Goal: Information Seeking & Learning: Learn about a topic

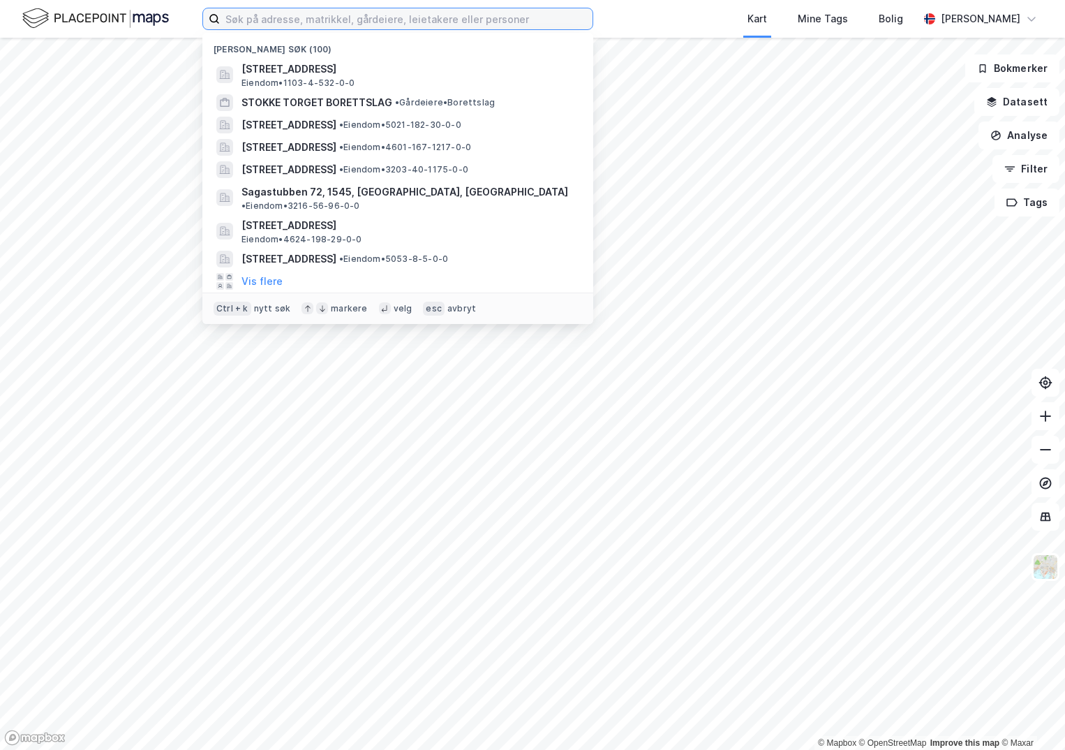
click at [258, 21] on input at bounding box center [406, 18] width 373 height 21
paste input "1160-295/18/0/0"
type input "1160-295/18/0/0"
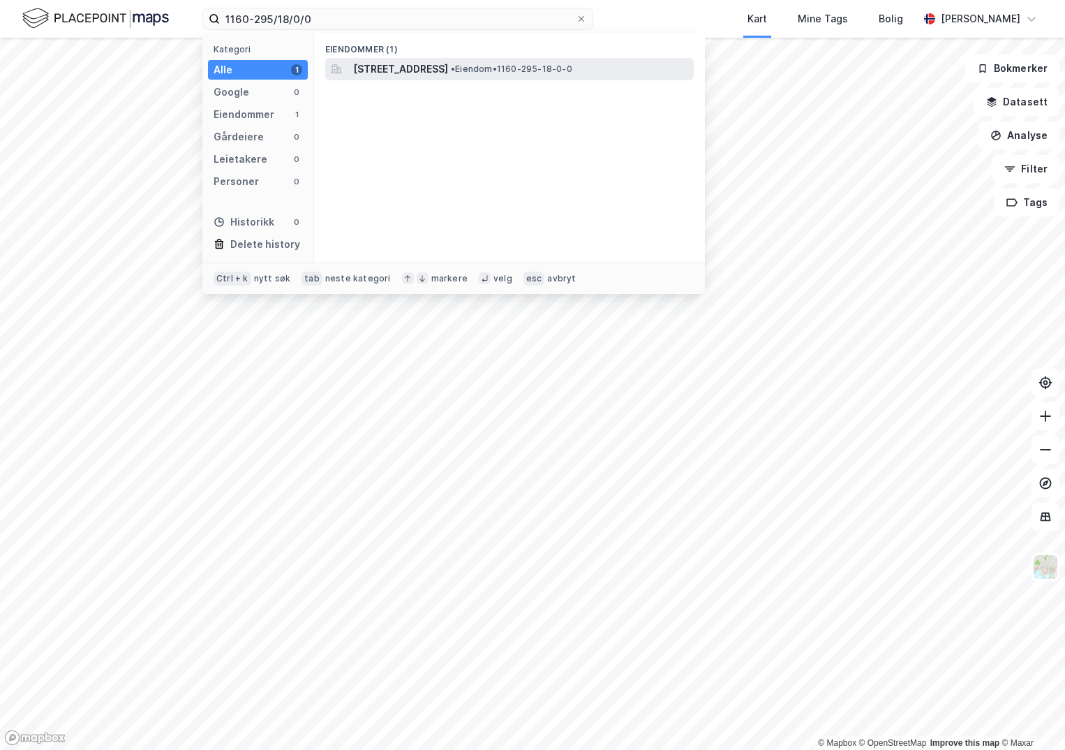
click at [441, 68] on span "[STREET_ADDRESS]" at bounding box center [400, 69] width 95 height 17
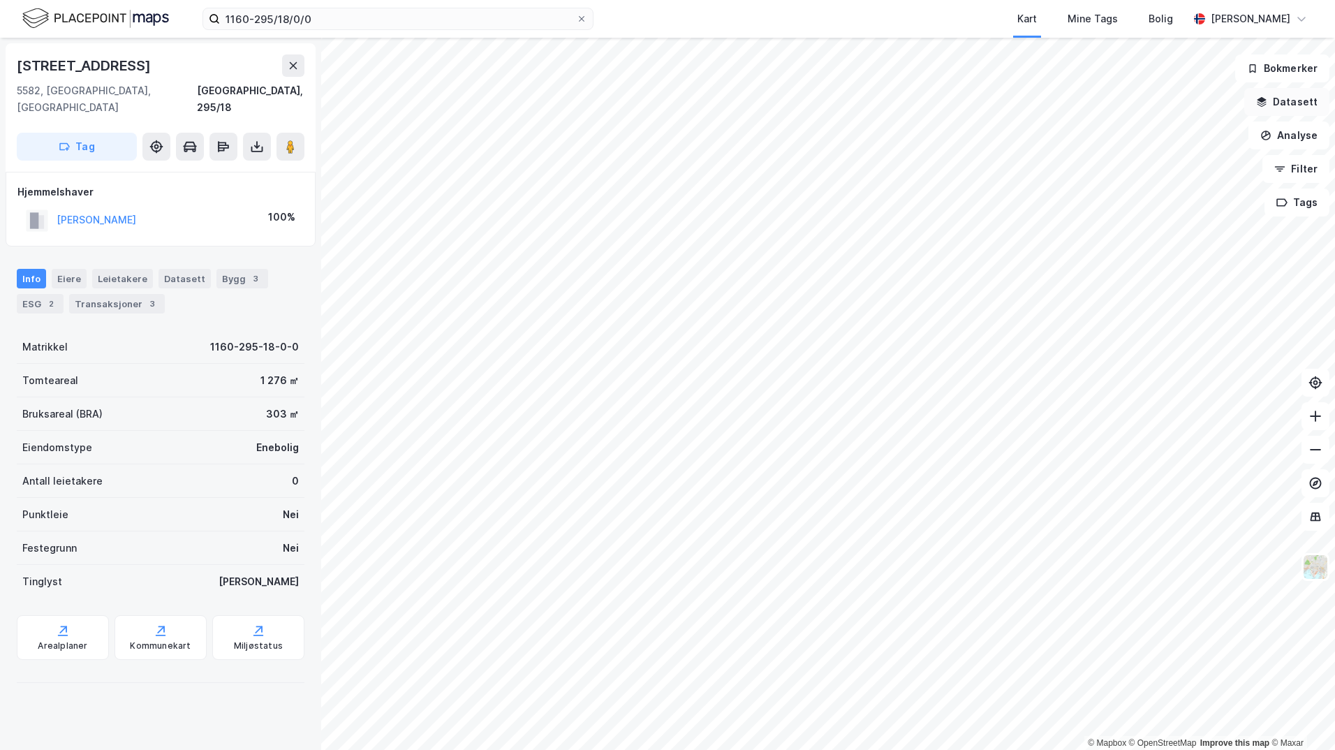
click at [1065, 104] on button "Datasett" at bounding box center [1286, 102] width 85 height 28
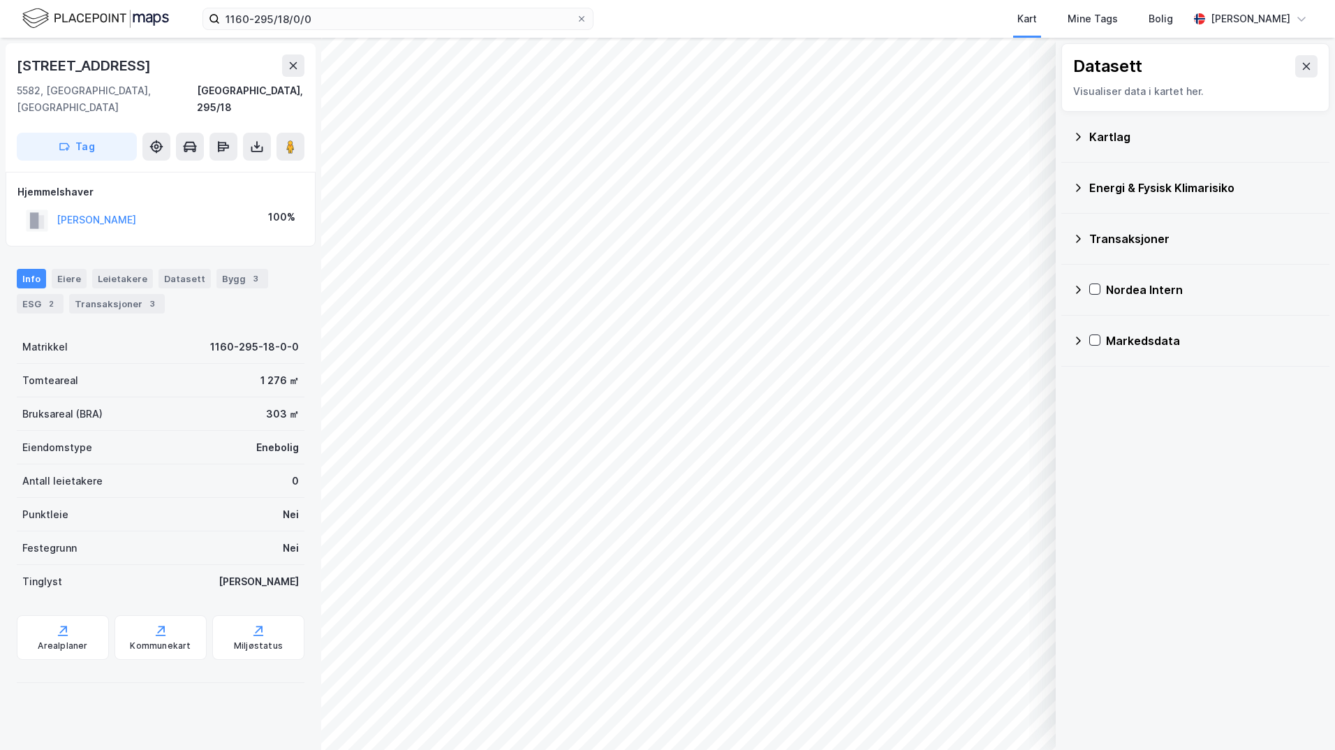
click at [1065, 138] on div "Kartlag" at bounding box center [1203, 136] width 229 height 17
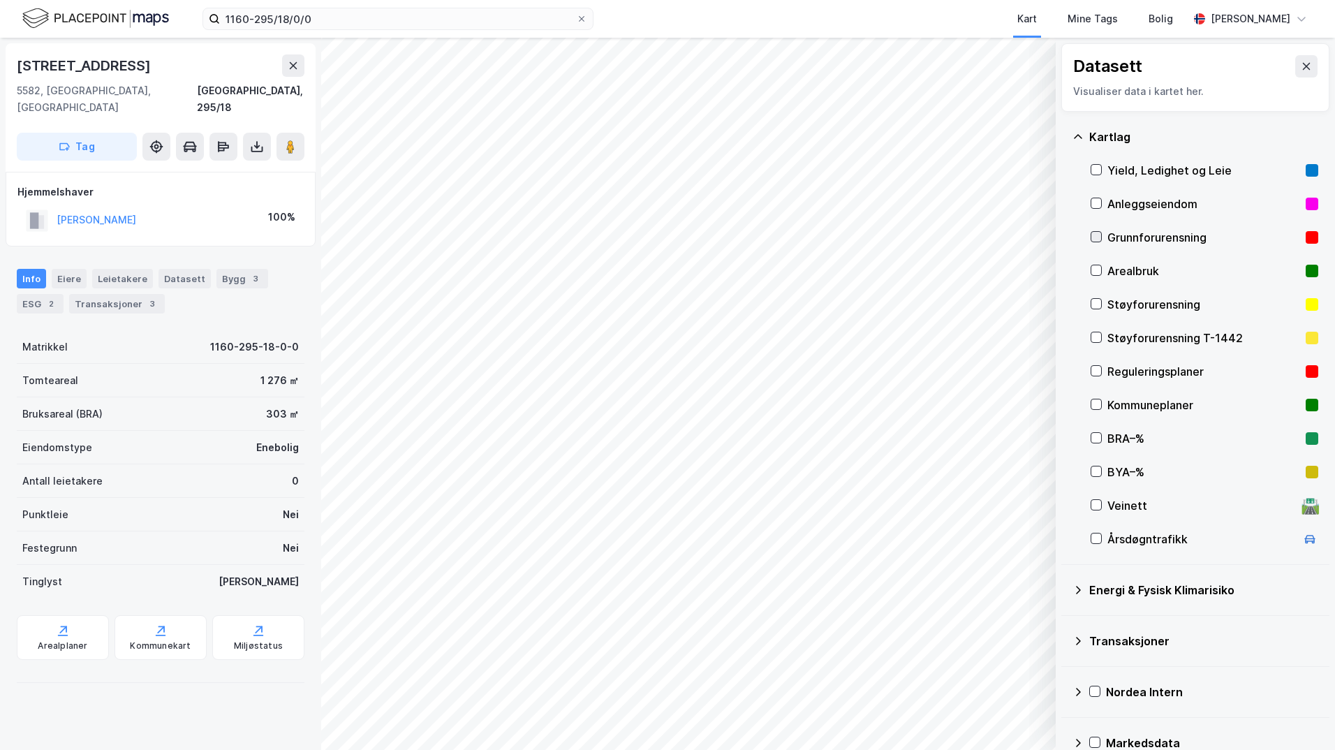
click at [1065, 237] on icon at bounding box center [1096, 237] width 8 height 5
click at [1065, 588] on icon at bounding box center [1078, 590] width 5 height 8
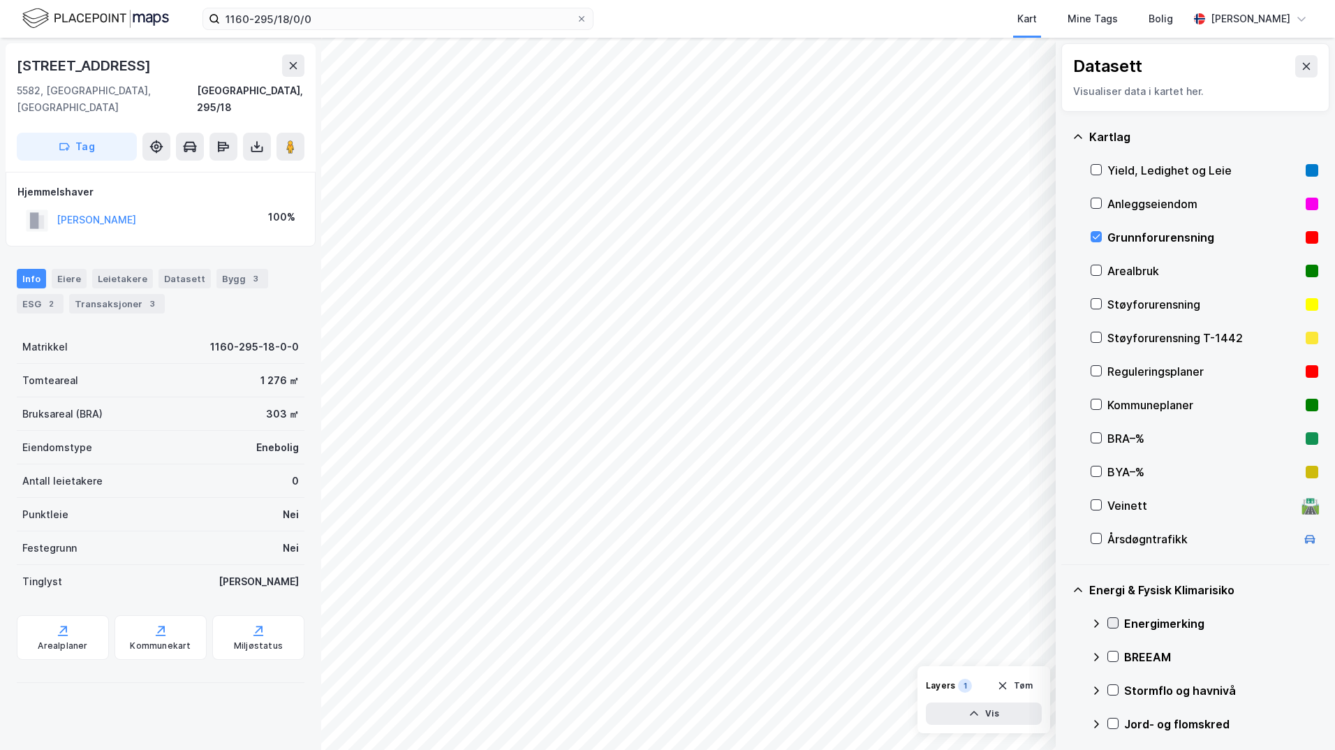
click at [1065, 623] on icon at bounding box center [1113, 623] width 8 height 5
click at [1065, 621] on icon at bounding box center [1096, 623] width 8 height 5
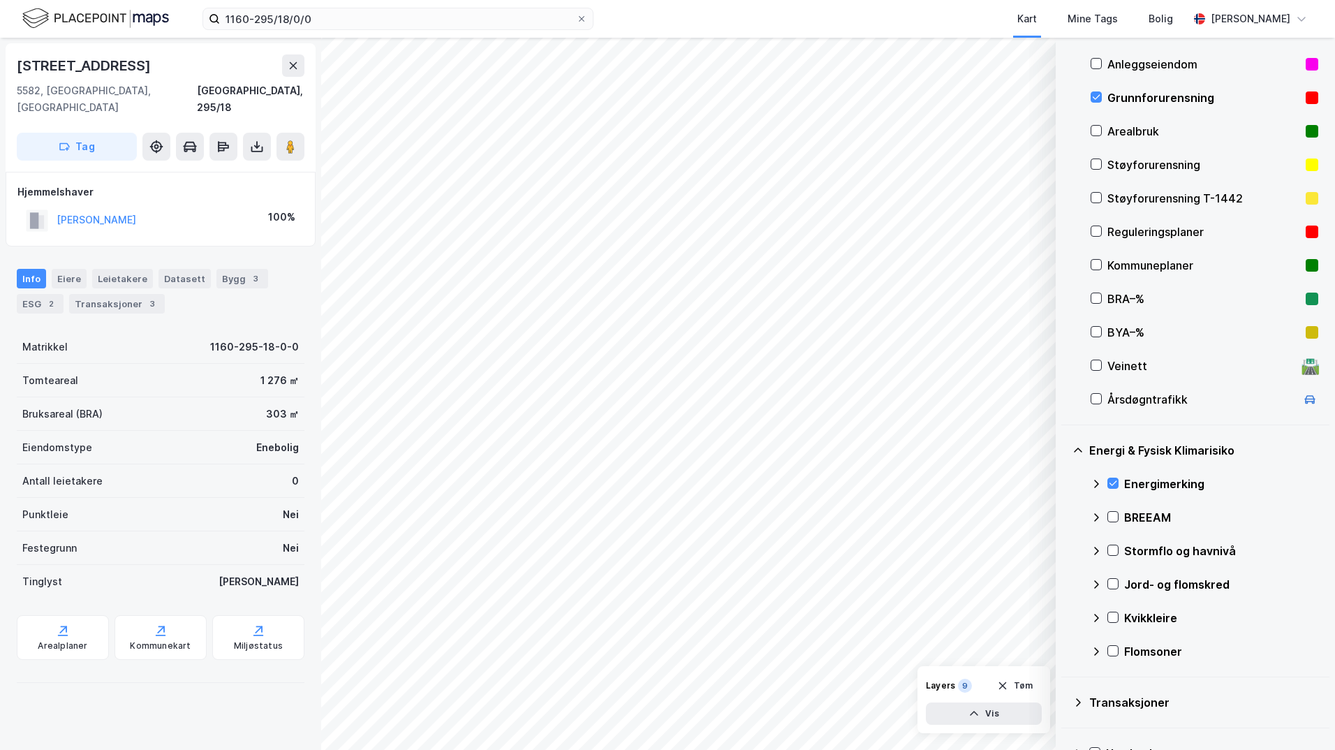
scroll to position [209, 0]
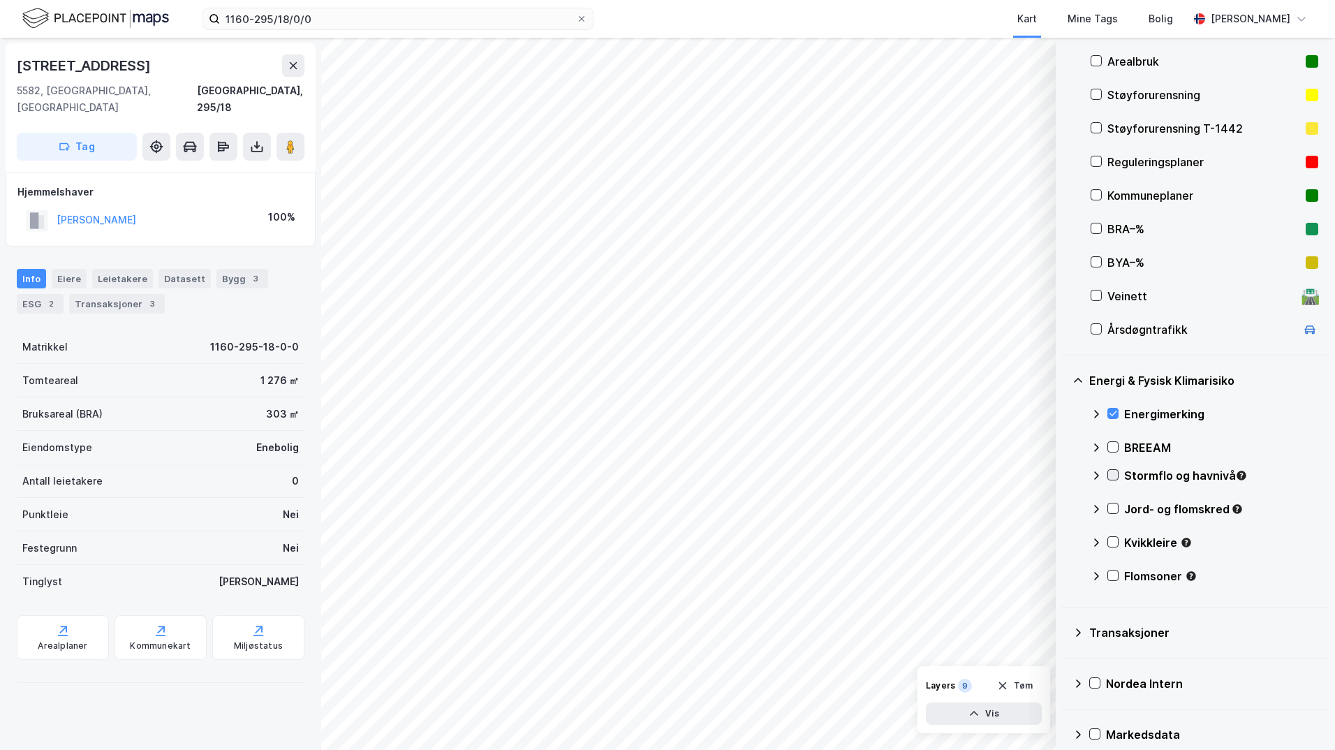
click at [1065, 475] on icon at bounding box center [1113, 475] width 8 height 5
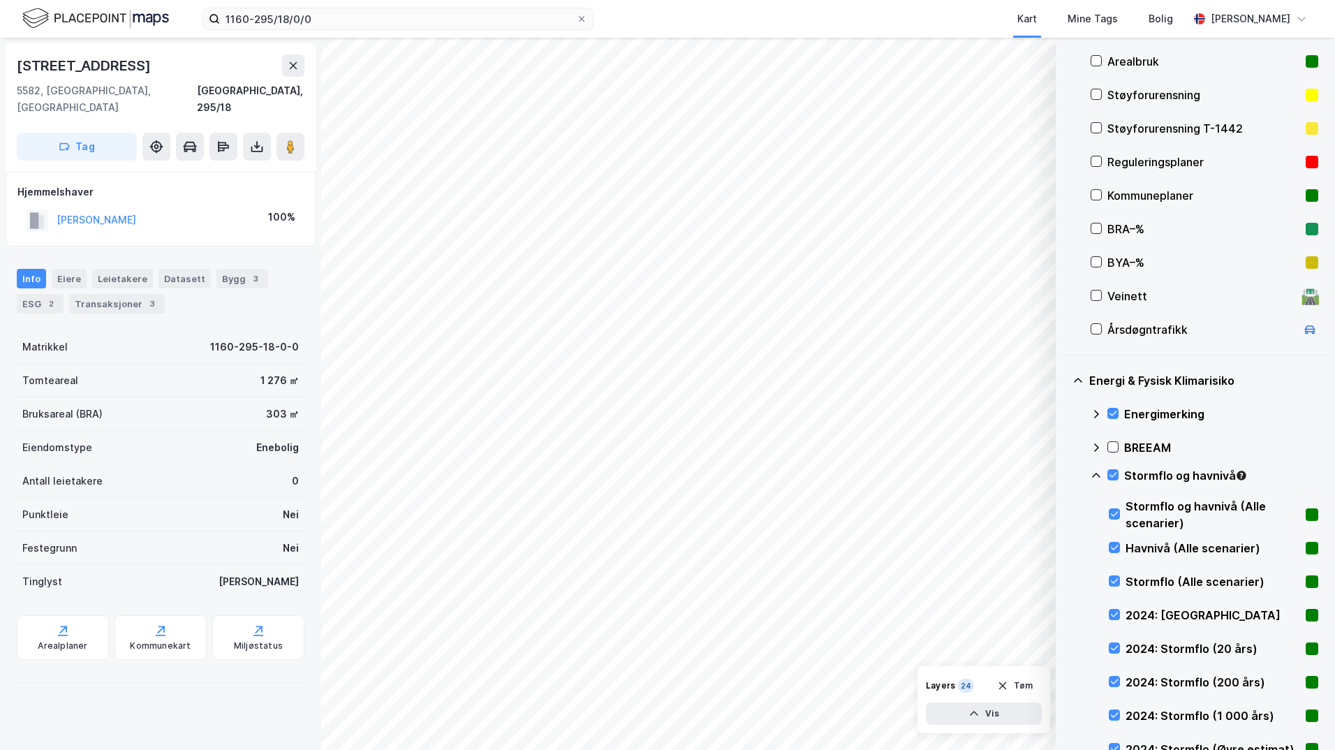
click at [1065, 475] on icon at bounding box center [1096, 475] width 8 height 5
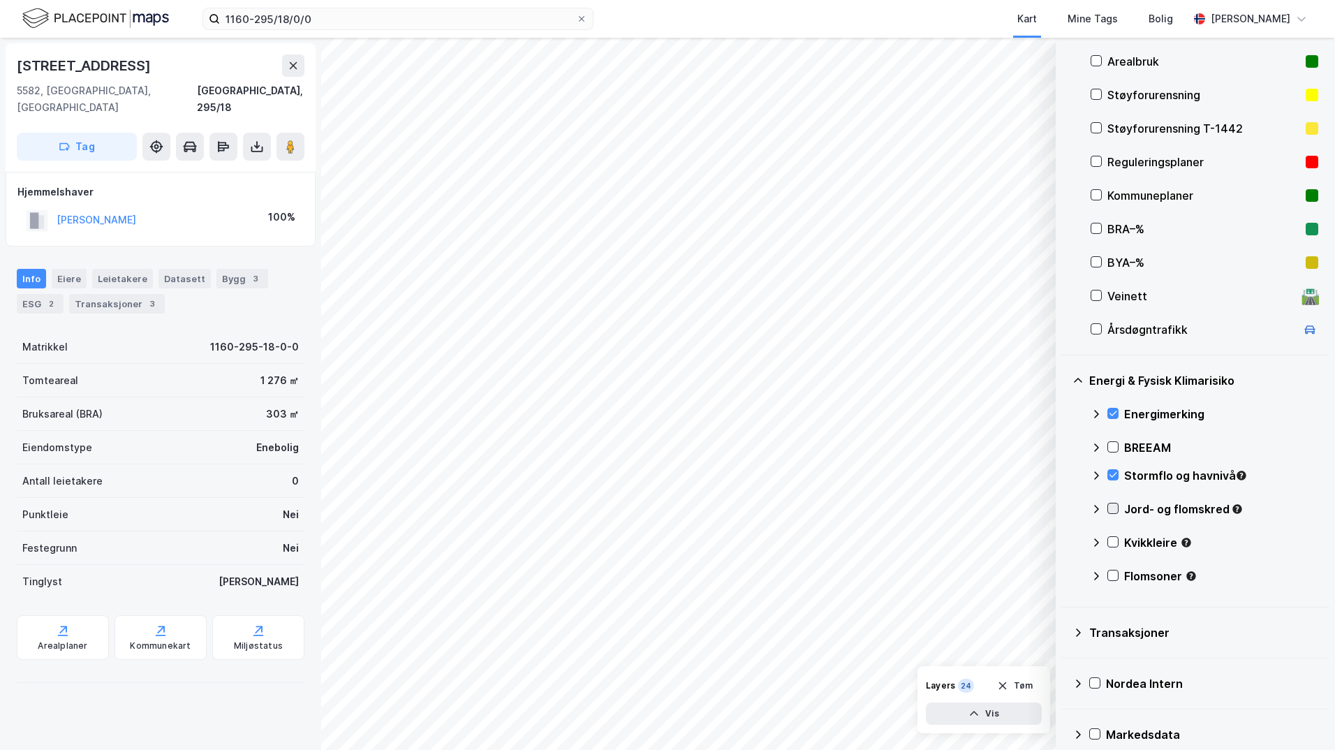
click at [1065, 507] on icon at bounding box center [1113, 508] width 10 height 10
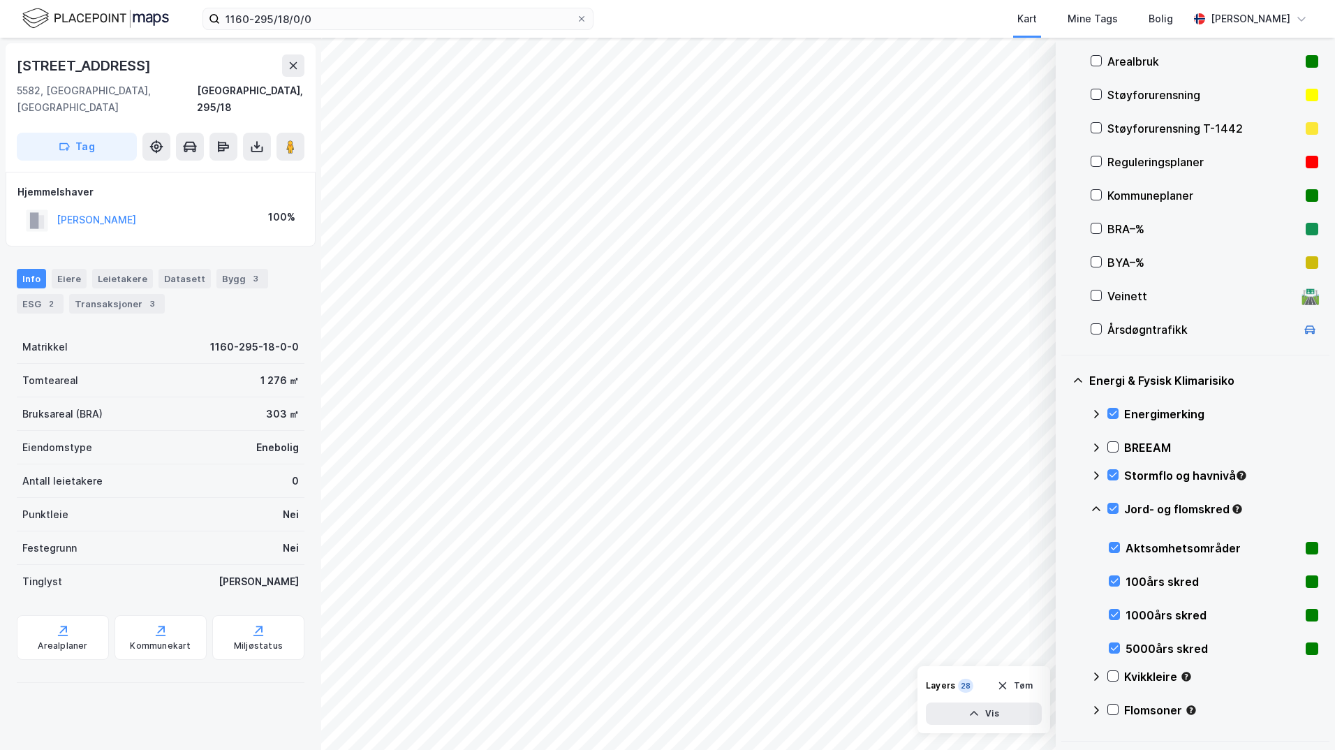
click at [1065, 508] on icon at bounding box center [1095, 508] width 11 height 11
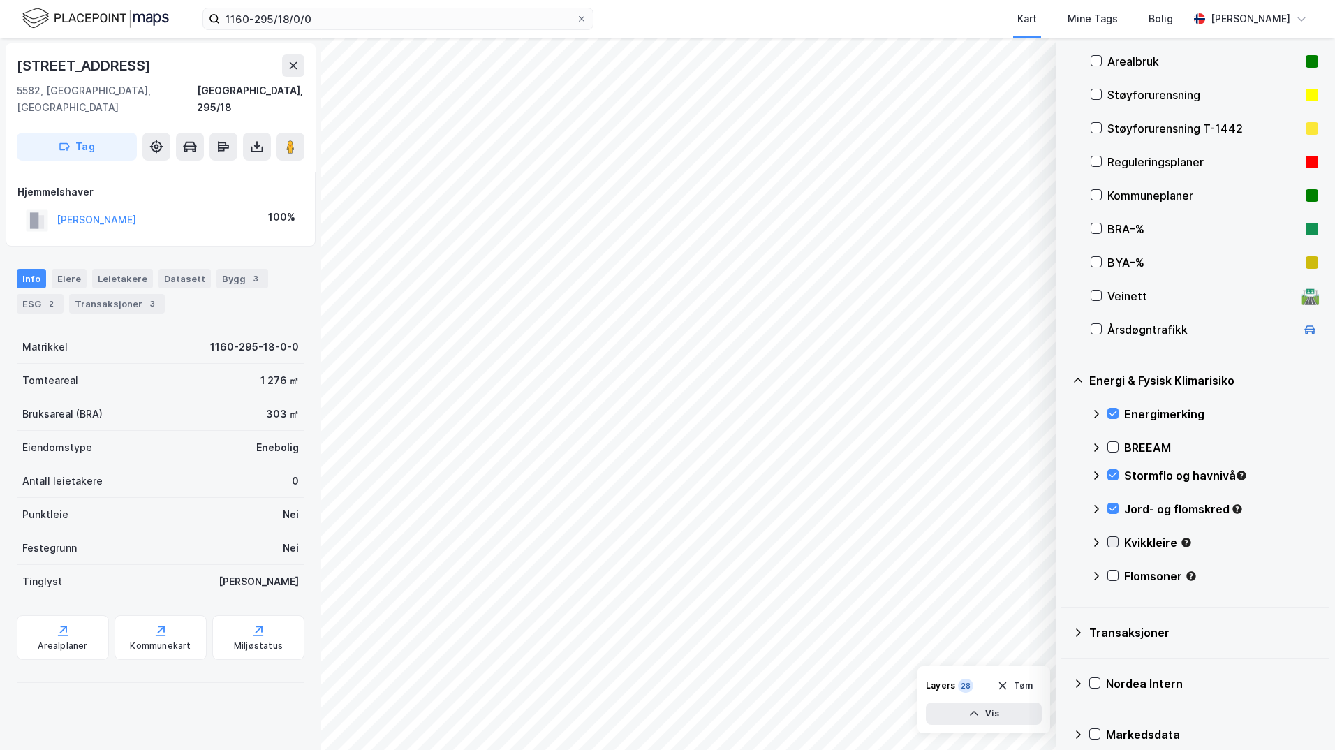
click at [1065, 540] on icon at bounding box center [1113, 542] width 10 height 10
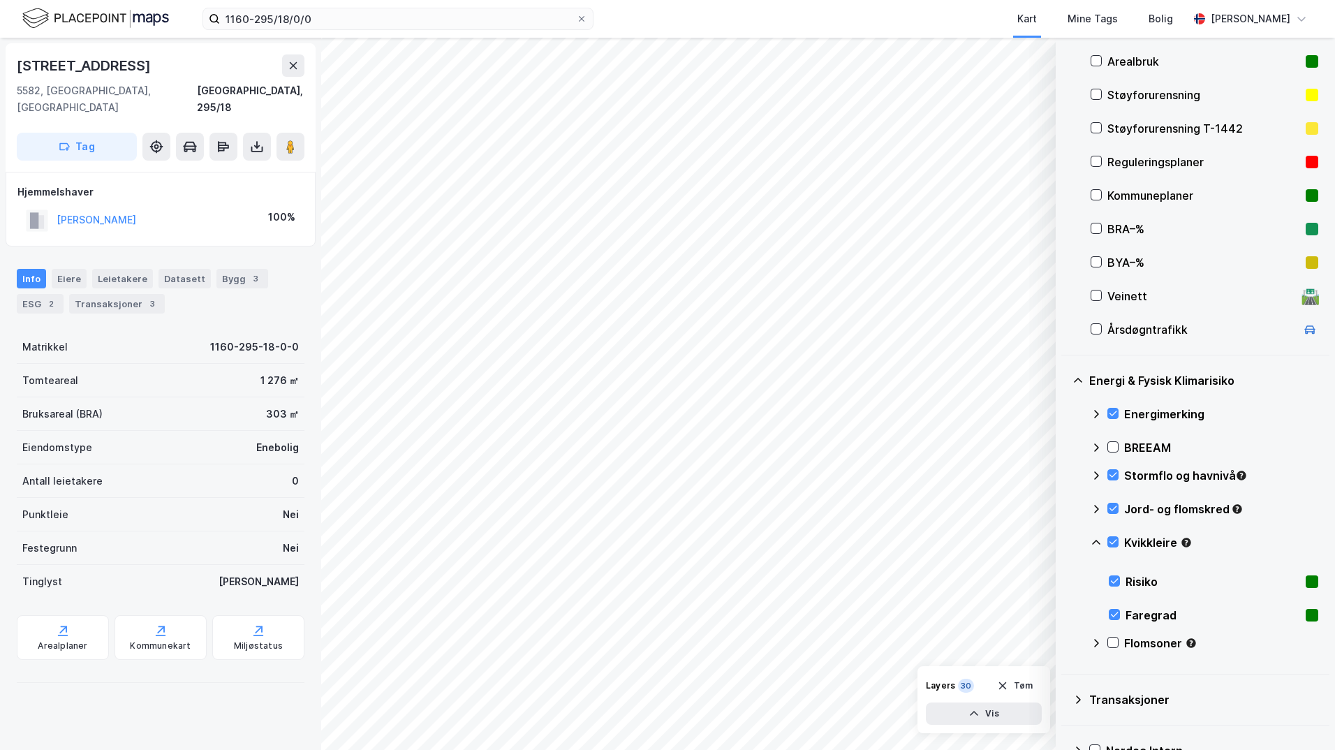
click at [1065, 540] on icon at bounding box center [1095, 542] width 11 height 11
click at [1065, 574] on icon at bounding box center [1113, 575] width 10 height 10
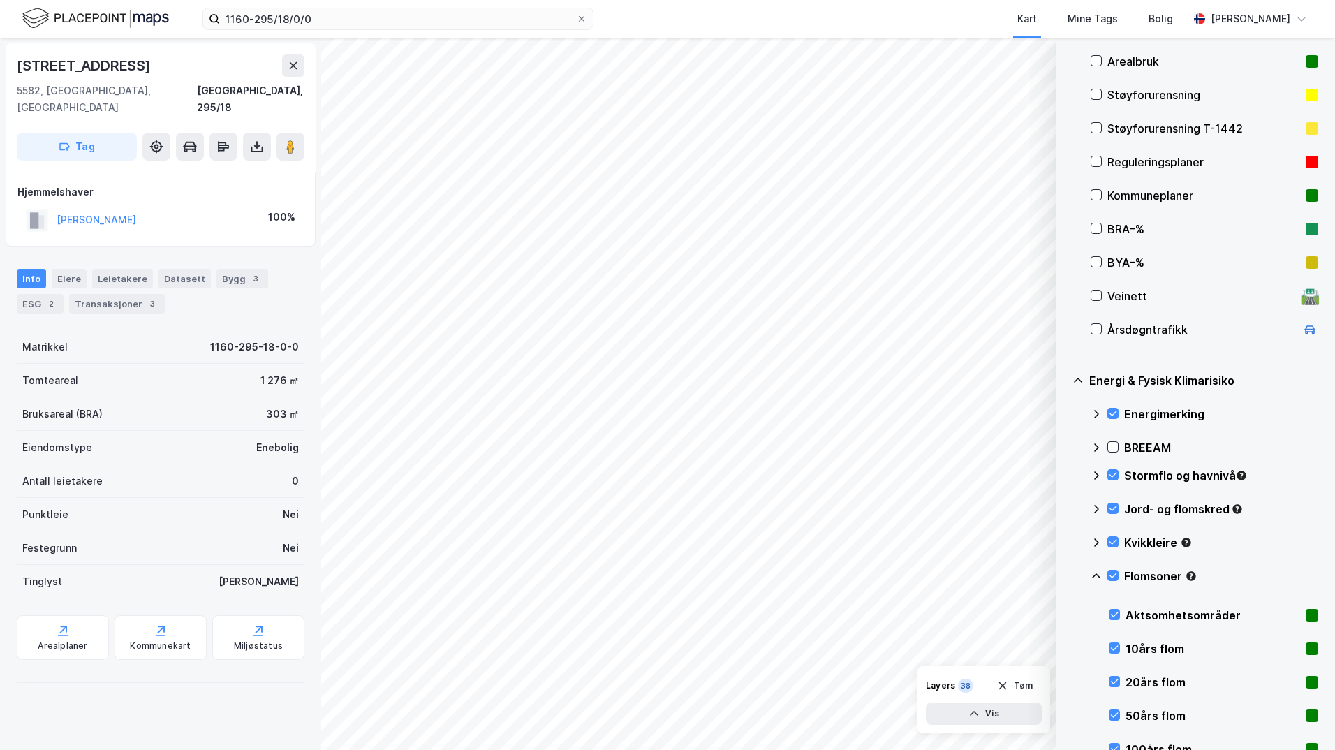
click at [1065, 577] on icon at bounding box center [1095, 575] width 11 height 11
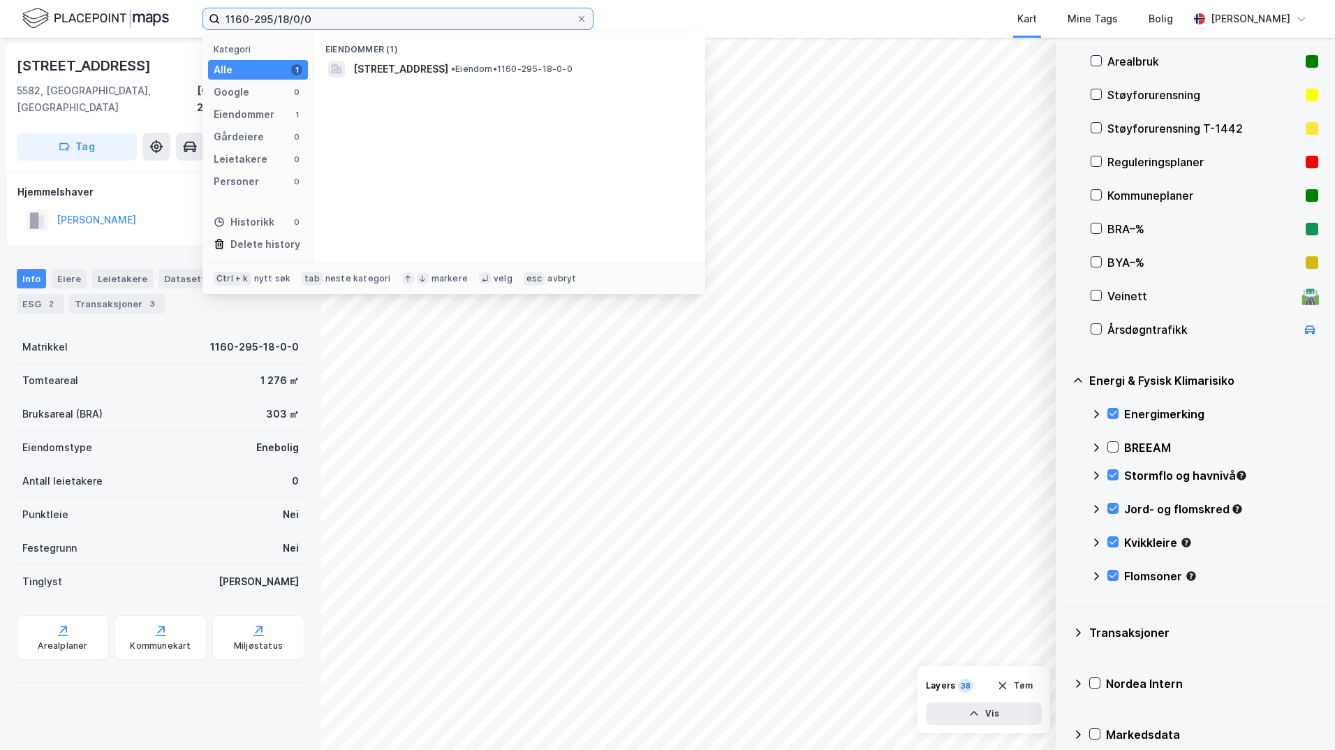
drag, startPoint x: 319, startPoint y: 20, endPoint x: 152, endPoint y: 21, distance: 166.8
click at [152, 21] on div "1160-295/18/0/0 Kategori Alle 1 Google 0 Eiendommer 1 Gårdeiere 0 Leietakere 0 …" at bounding box center [667, 19] width 1335 height 38
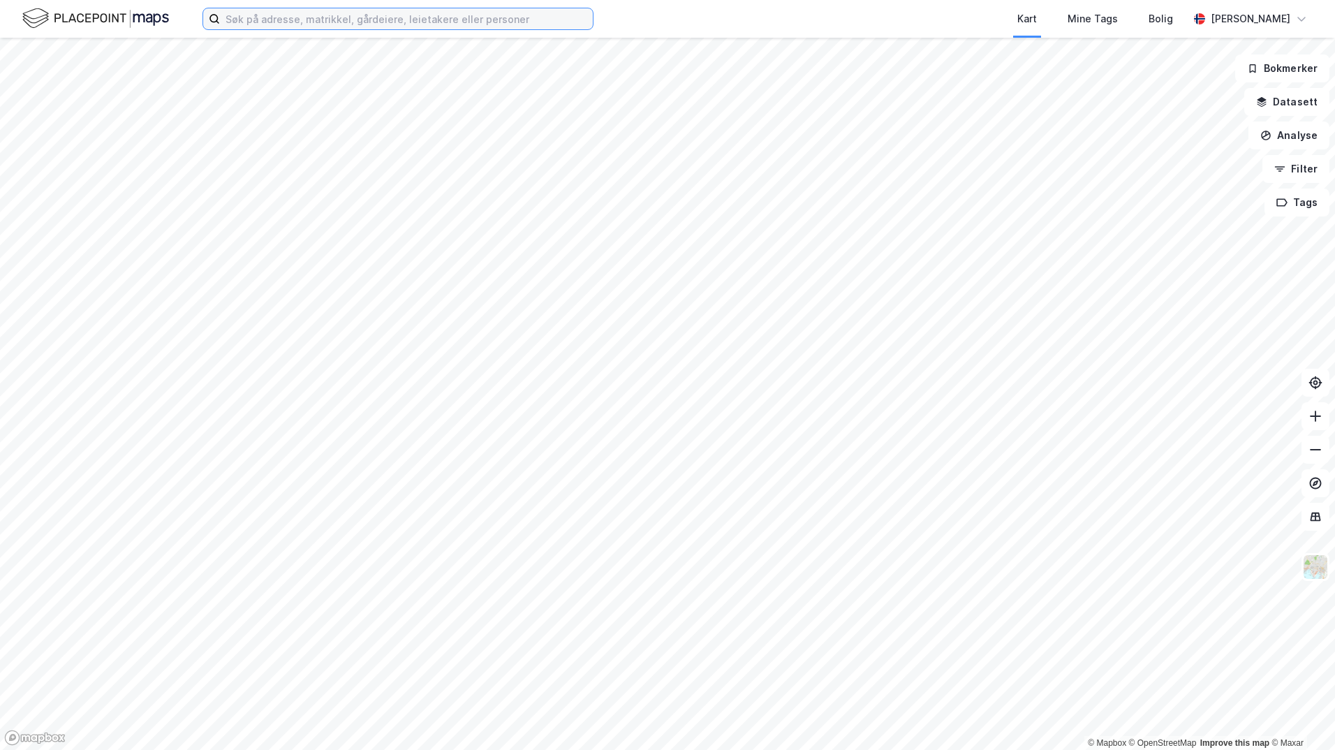
click at [299, 18] on input at bounding box center [406, 18] width 373 height 21
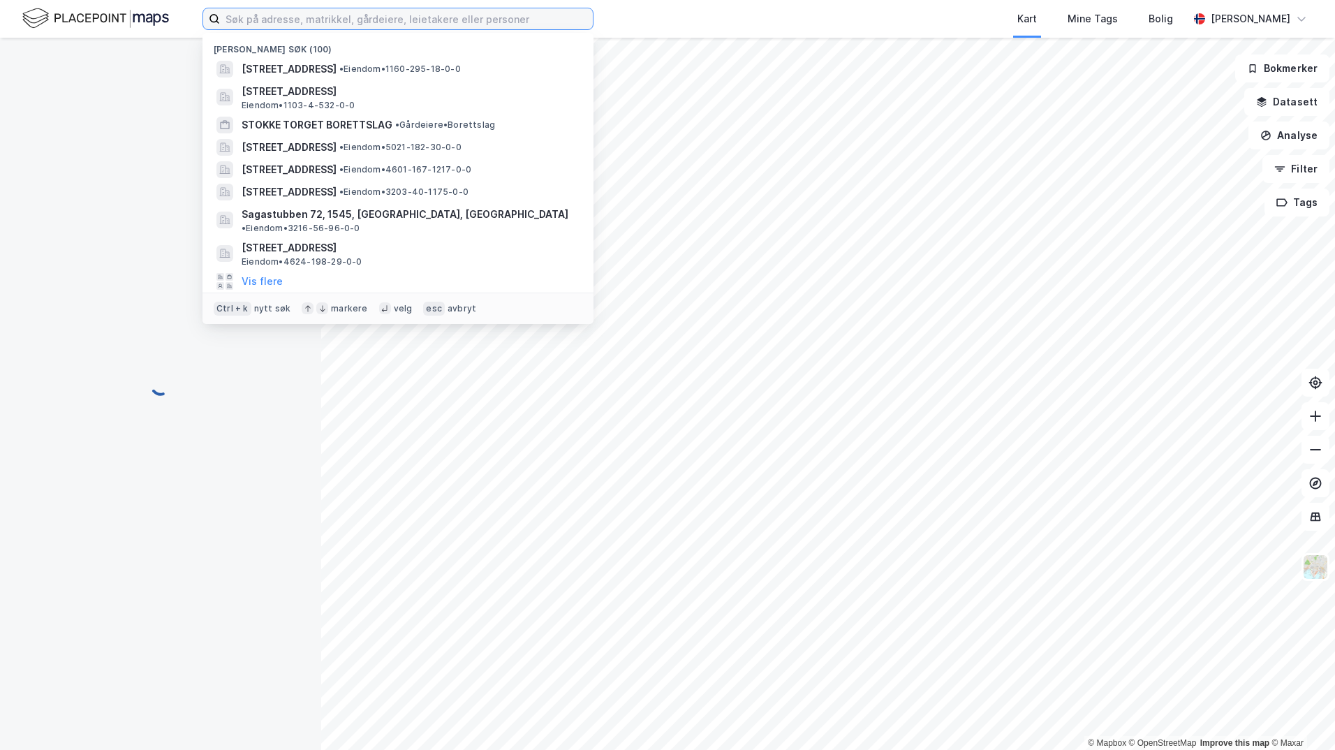
paste input "1160-295/18/0/0"
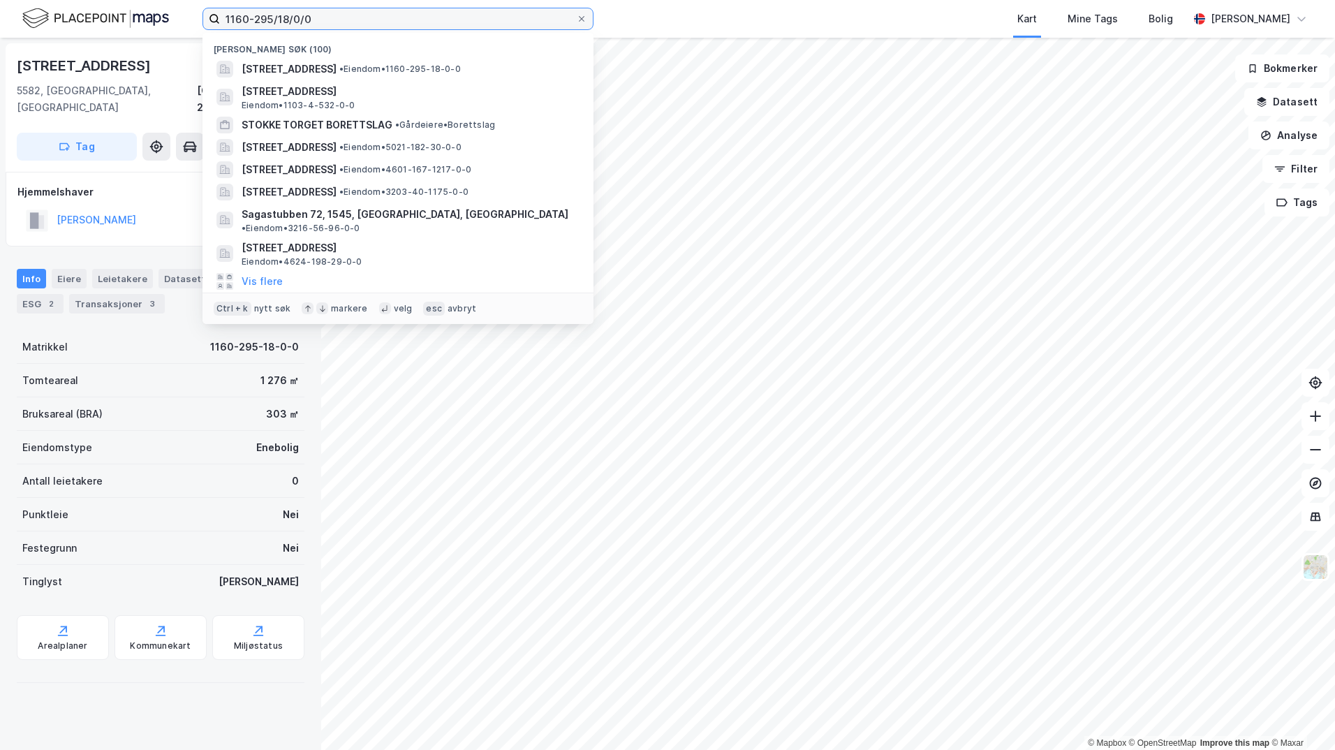
type input "1160-295/18/0/0"
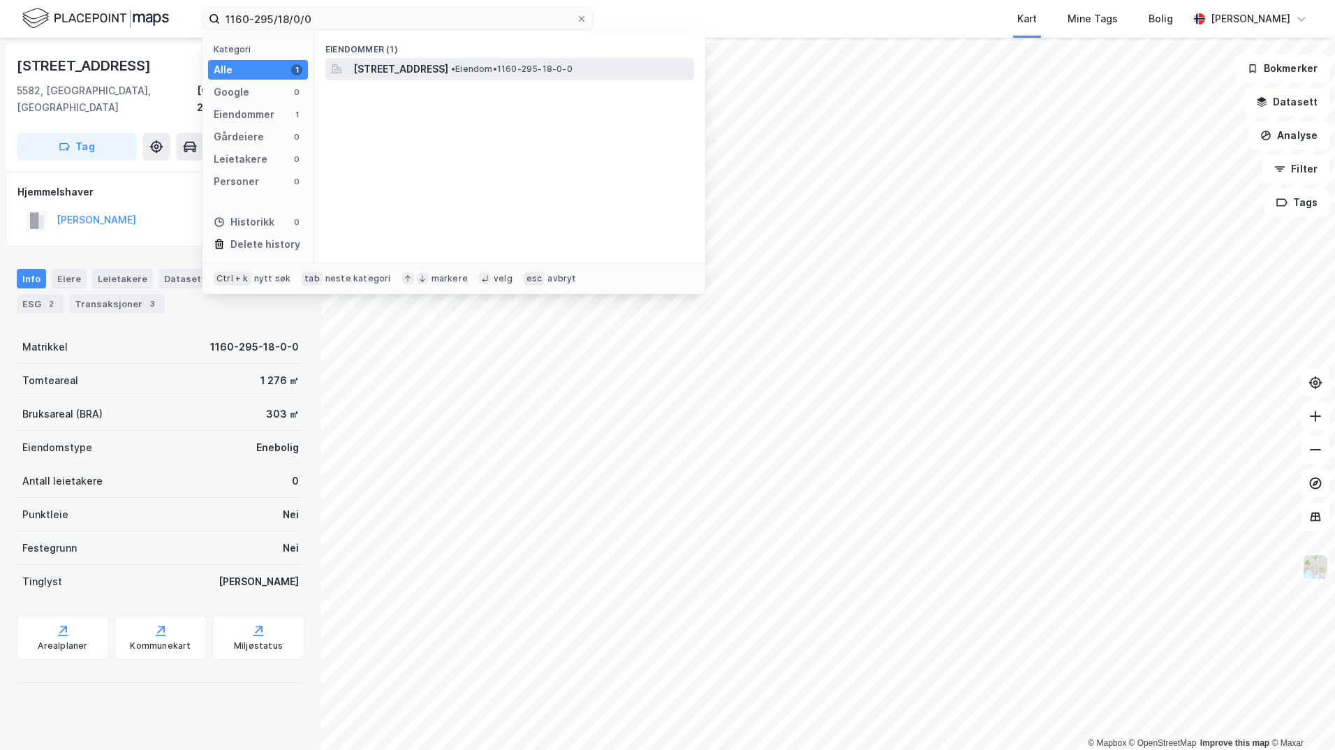
click at [372, 64] on span "[STREET_ADDRESS]" at bounding box center [400, 69] width 95 height 17
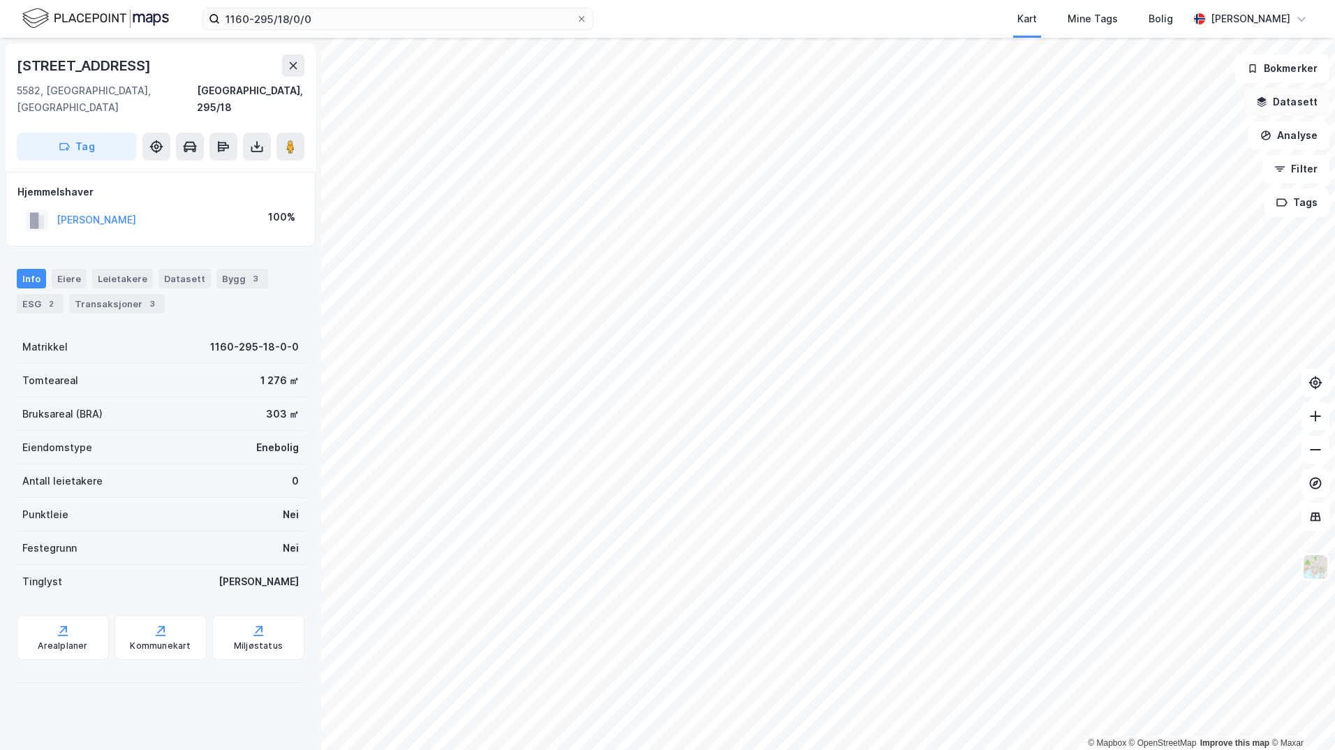
click at [1271, 103] on button "Datasett" at bounding box center [1286, 102] width 85 height 28
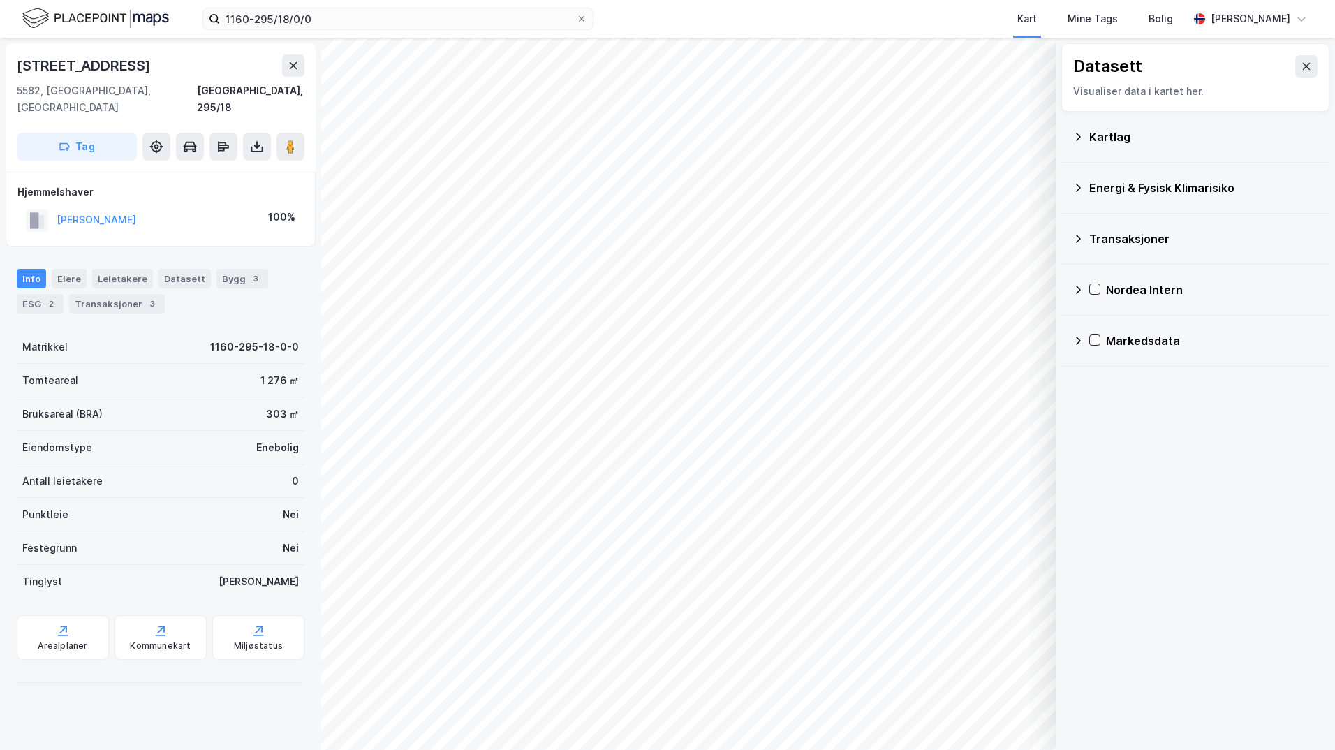
click at [1089, 133] on div "Kartlag" at bounding box center [1203, 136] width 229 height 17
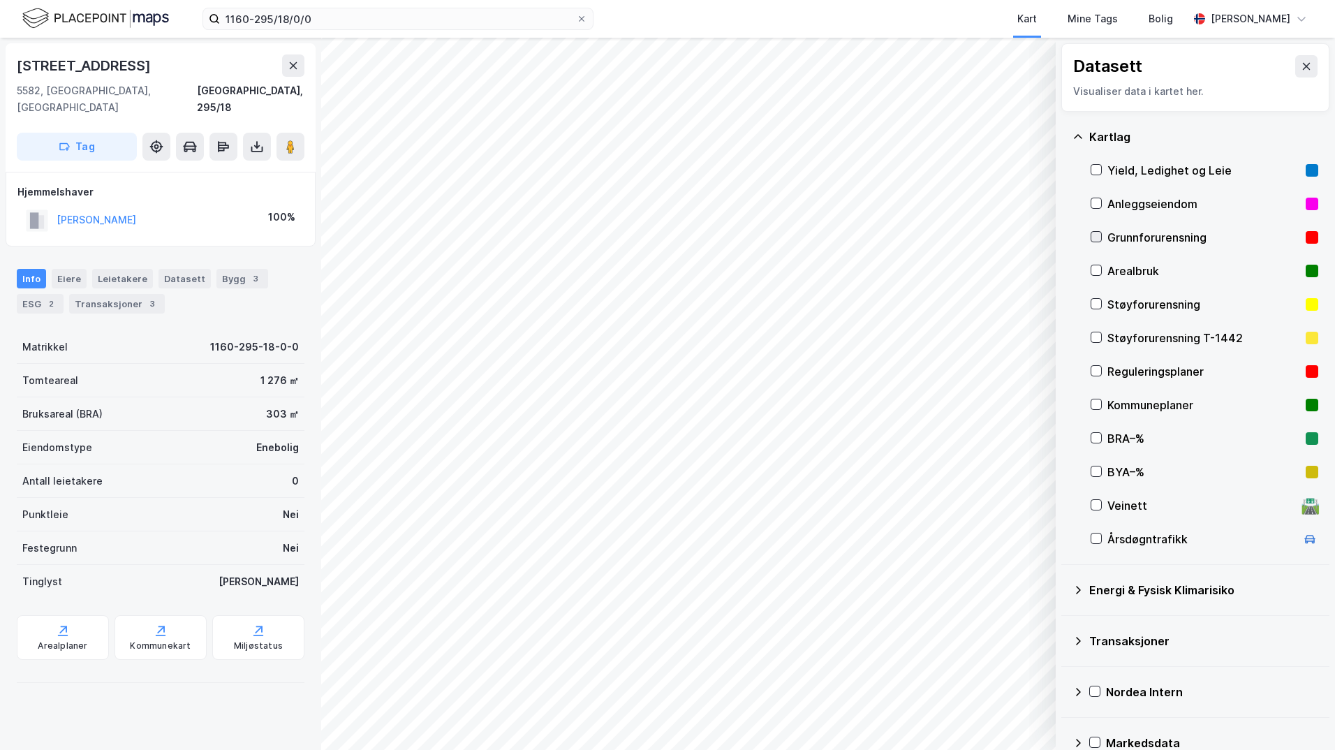
click at [1095, 239] on icon at bounding box center [1096, 237] width 8 height 5
click at [1079, 589] on icon at bounding box center [1078, 590] width 5 height 8
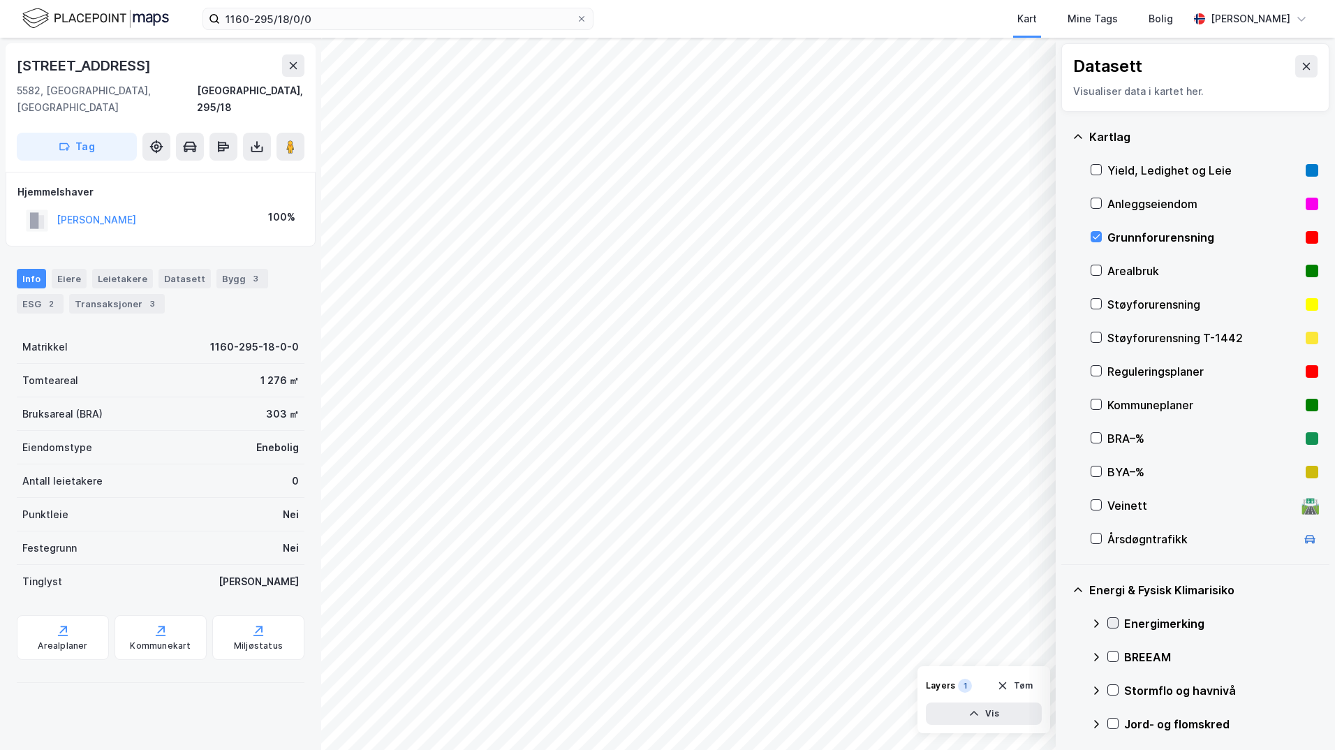
click at [1112, 622] on icon at bounding box center [1113, 623] width 10 height 10
click at [1095, 625] on icon at bounding box center [1095, 623] width 11 height 11
click at [1114, 689] on icon at bounding box center [1113, 690] width 10 height 10
click at [1097, 682] on icon at bounding box center [1095, 684] width 11 height 11
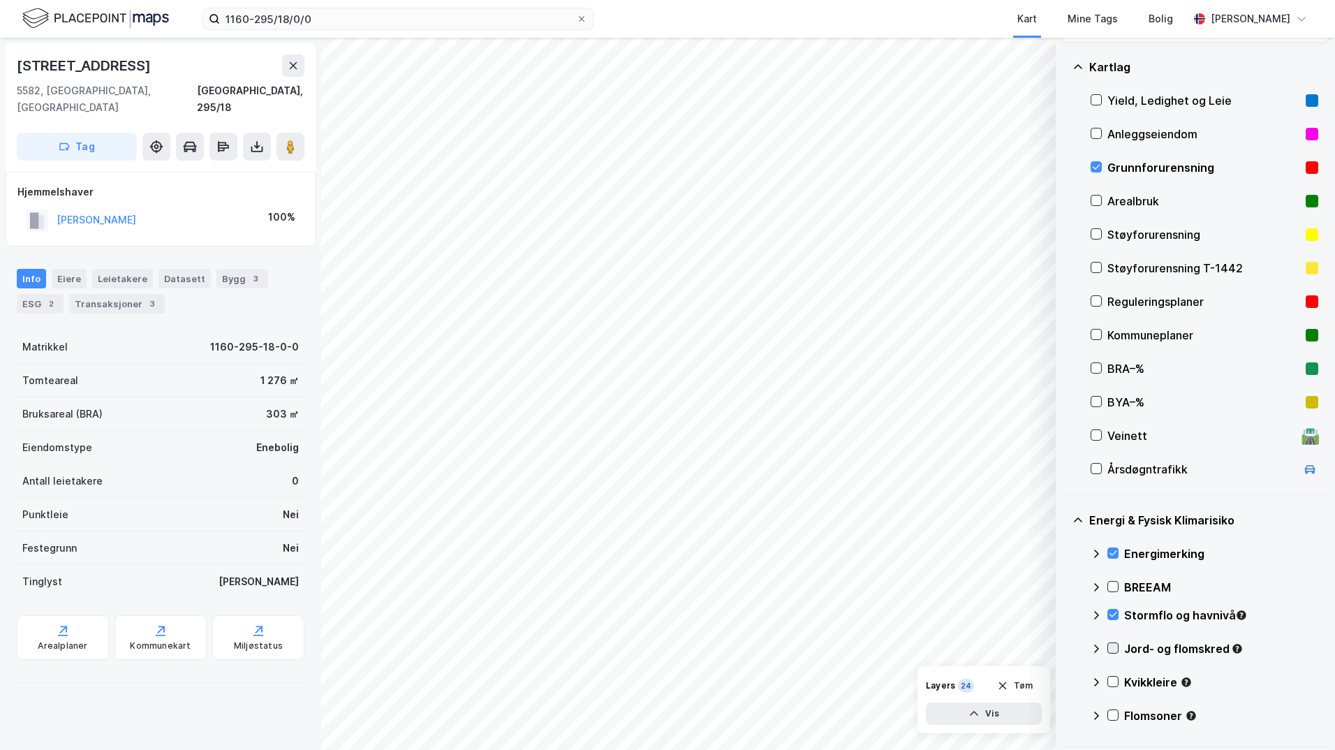
click at [1111, 646] on icon at bounding box center [1113, 648] width 10 height 10
click at [1093, 648] on icon at bounding box center [1096, 648] width 8 height 5
click at [1112, 685] on icon at bounding box center [1113, 681] width 10 height 10
click at [1097, 682] on icon at bounding box center [1095, 681] width 11 height 11
click at [1113, 716] on icon at bounding box center [1113, 715] width 8 height 5
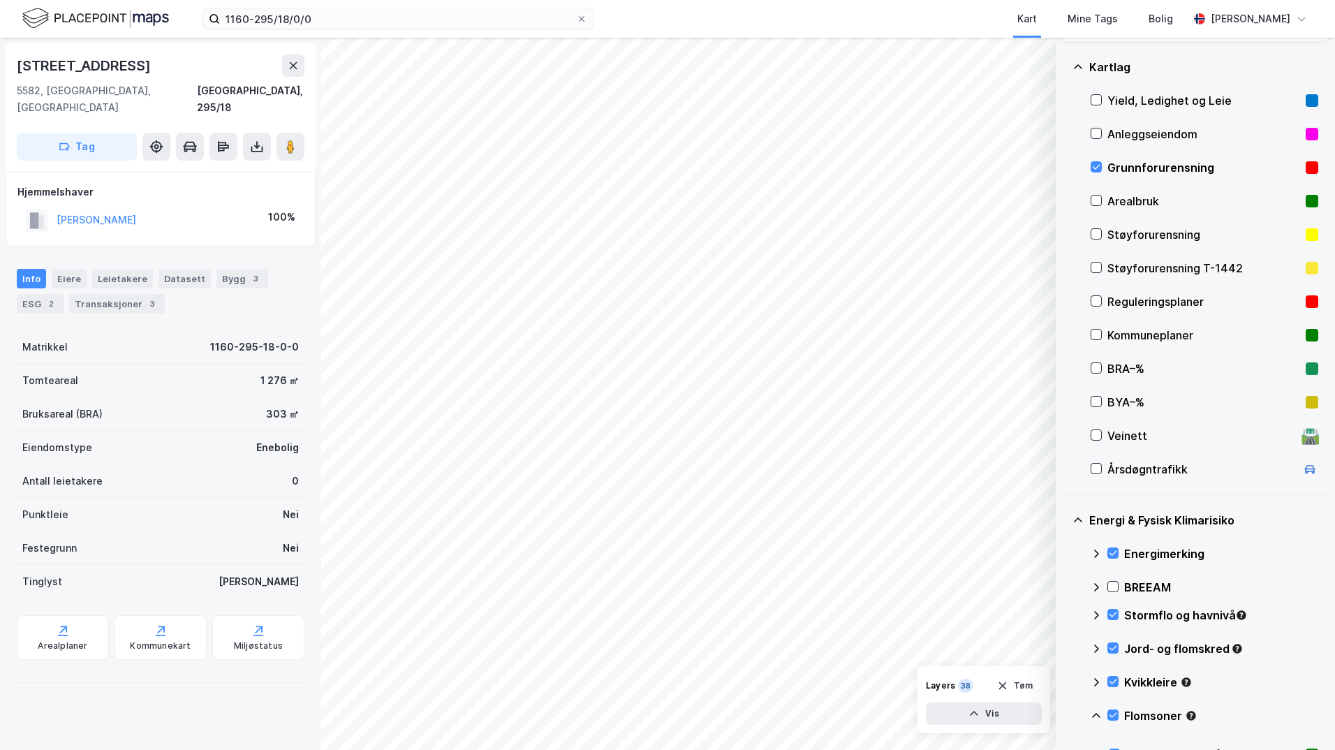
click at [1097, 715] on icon at bounding box center [1095, 715] width 11 height 11
